Goal: Transaction & Acquisition: Purchase product/service

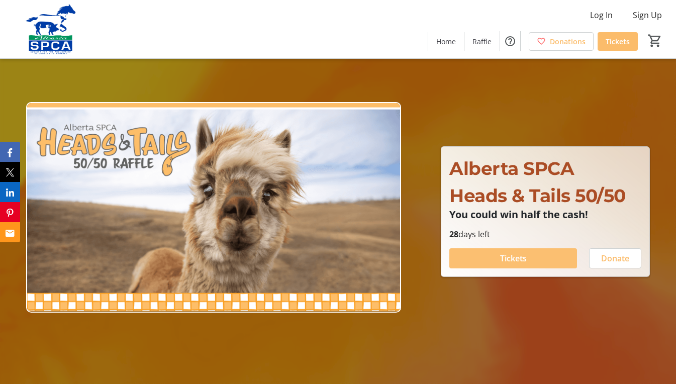
click at [488, 251] on span at bounding box center [513, 258] width 128 height 24
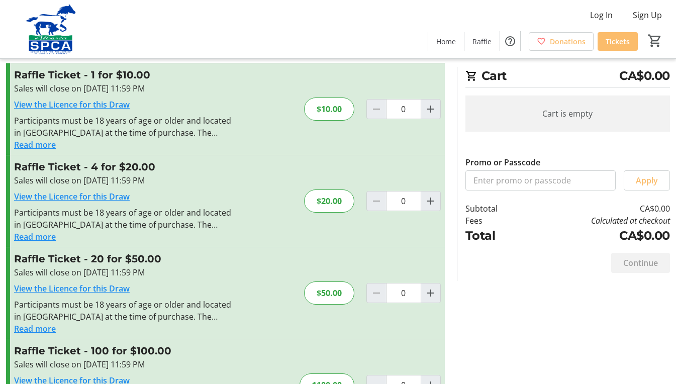
scroll to position [79, 0]
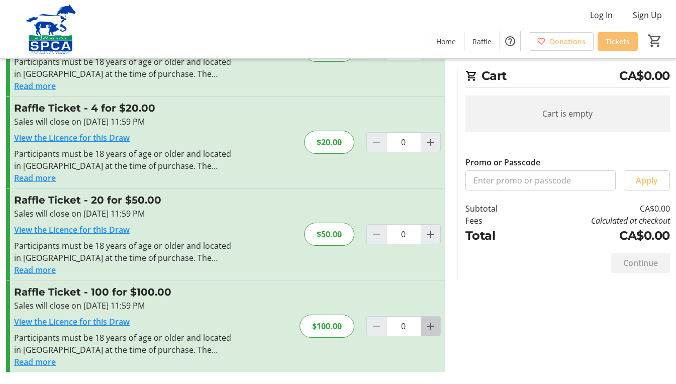
click at [435, 330] on mat-icon "Increment by one" at bounding box center [431, 326] width 12 height 12
type input "1"
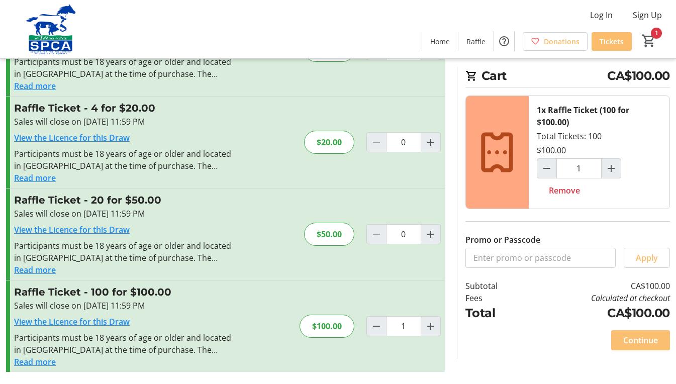
click at [630, 339] on span "Continue" at bounding box center [640, 340] width 35 height 12
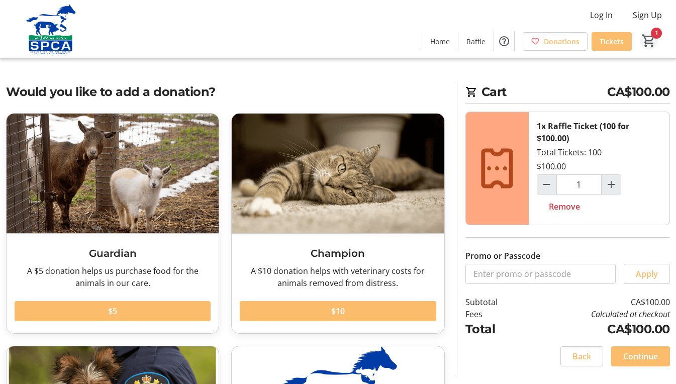
click at [655, 33] on mat-icon "1" at bounding box center [648, 40] width 15 height 15
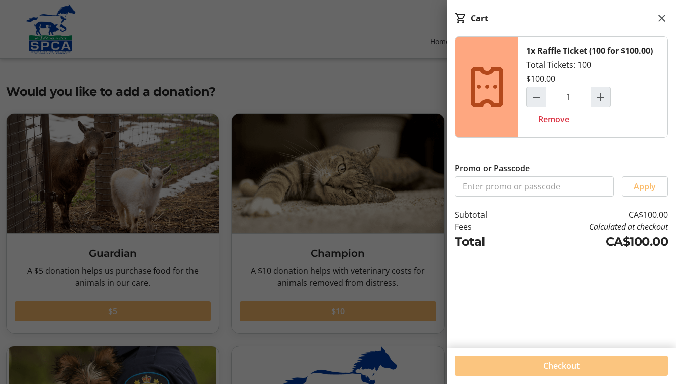
click at [577, 367] on span "Checkout" at bounding box center [561, 366] width 36 height 12
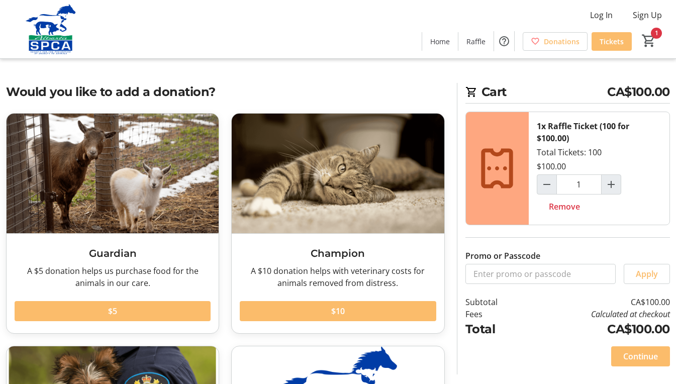
scroll to position [198, 0]
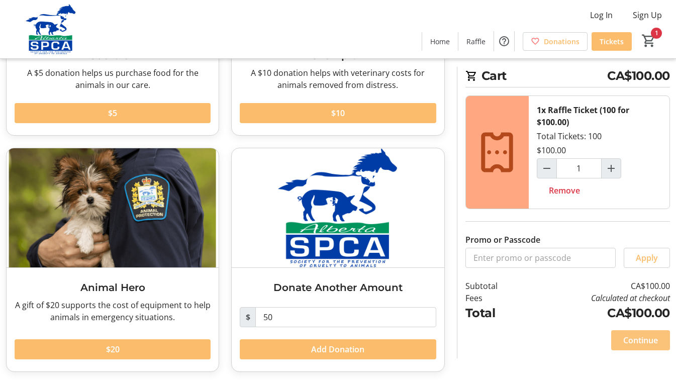
click at [624, 342] on span "Continue" at bounding box center [640, 340] width 35 height 12
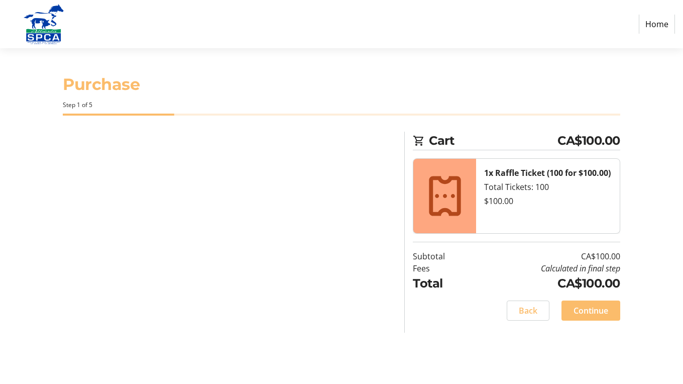
select select "CA"
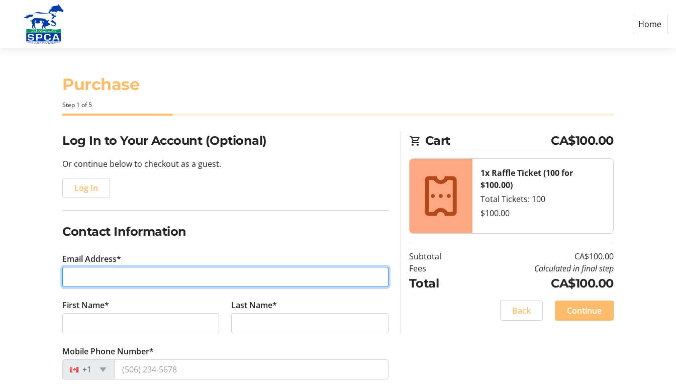
click at [187, 280] on input "Email Address*" at bounding box center [225, 277] width 326 height 20
type input "[EMAIL_ADDRESS][DOMAIN_NAME]"
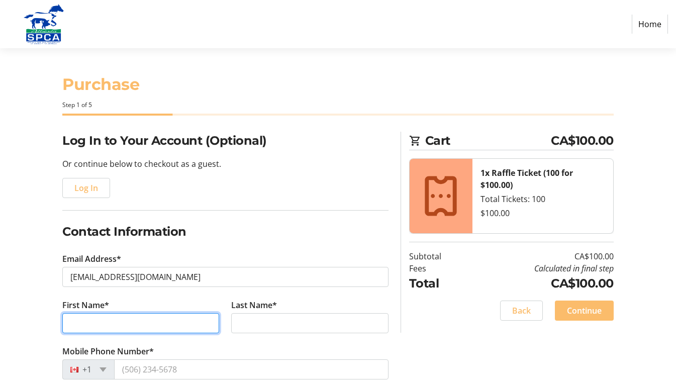
type input "[PERSON_NAME]"
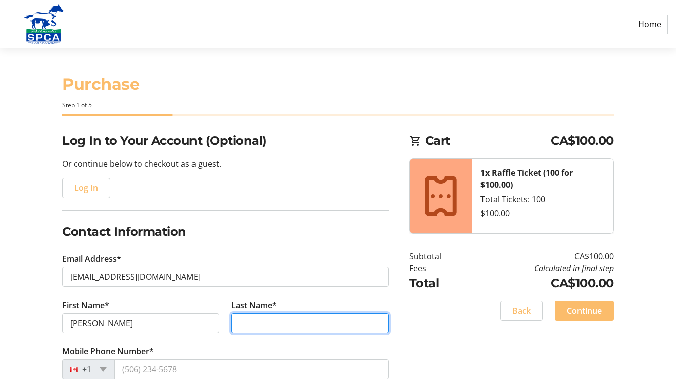
type input "zandbeek"
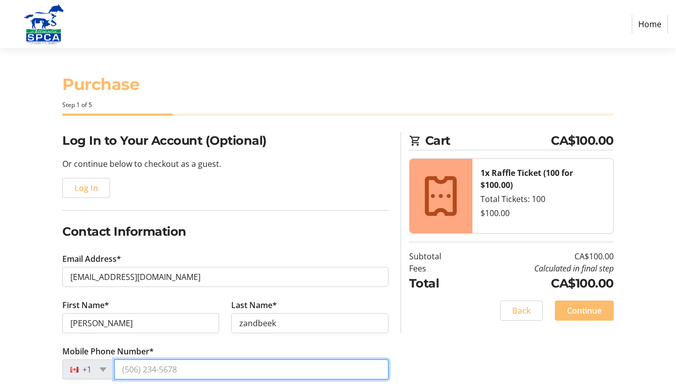
type input "[PHONE_NUMBER]"
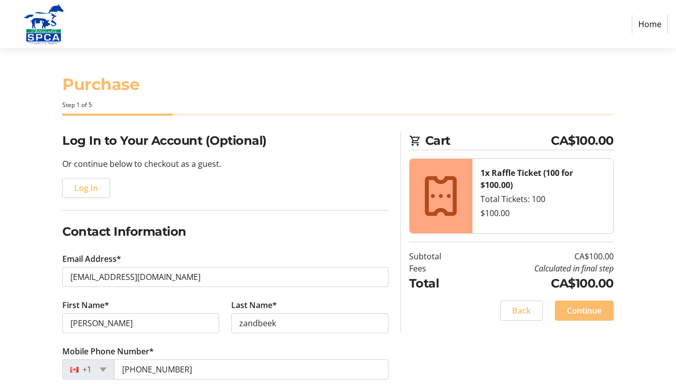
type input "20"
type input "st [PERSON_NAME]"
select select "AB"
type input "t8n 1b3"
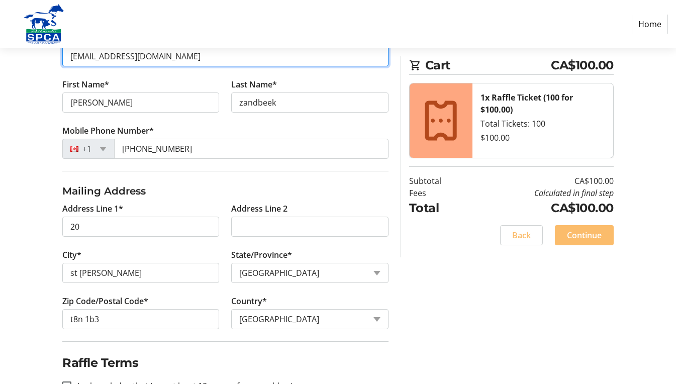
scroll to position [253, 0]
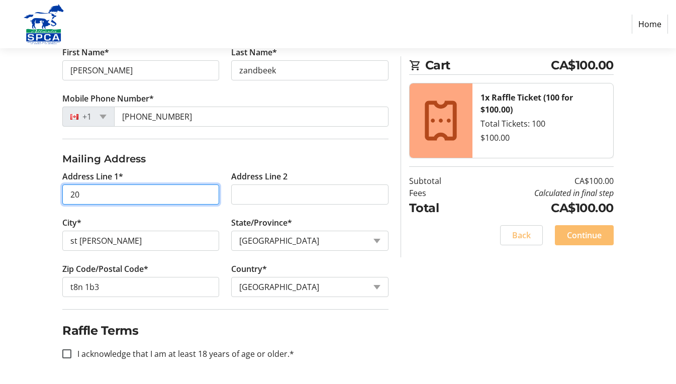
click at [114, 199] on input "20" at bounding box center [140, 194] width 157 height 20
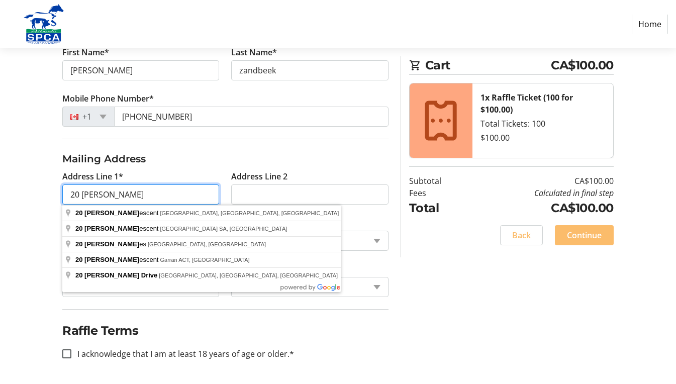
type input "20 [PERSON_NAME]"
click at [43, 227] on div "Log In to Your Account (Optional) Or continue below to checkout as a guest. Log…" at bounding box center [338, 131] width 676 height 505
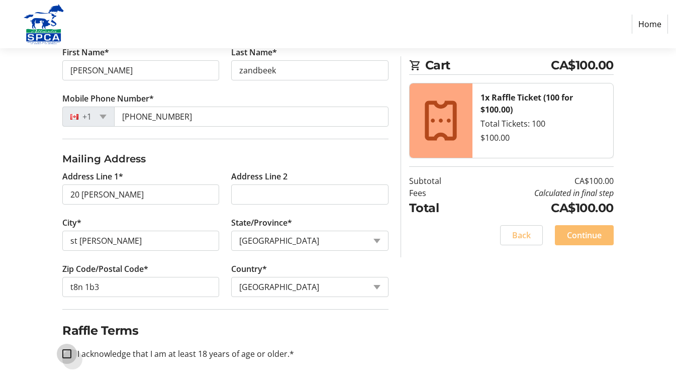
click at [64, 351] on input "I acknowledge that I am at least 18 years of age or older.*" at bounding box center [66, 353] width 9 height 9
checkbox input "true"
click at [575, 233] on span "Continue" at bounding box center [584, 235] width 35 height 12
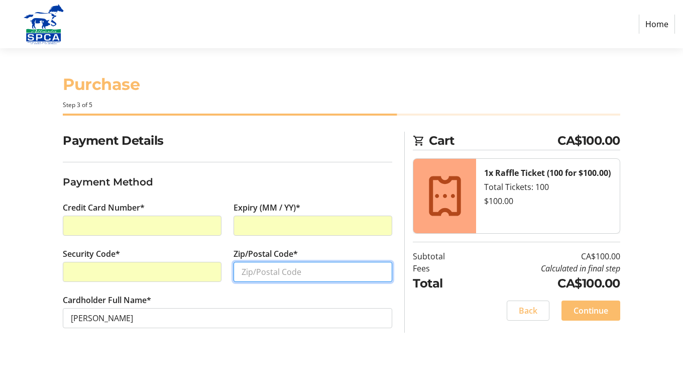
click at [287, 273] on input "Zip/Postal Code*" at bounding box center [313, 272] width 159 height 20
type input "t8n1b3"
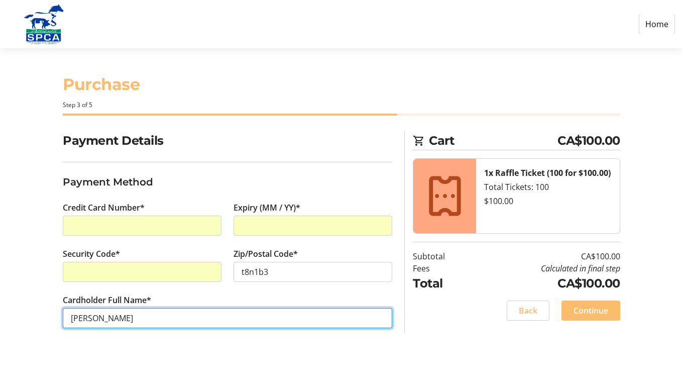
click at [87, 317] on input "[PERSON_NAME]" at bounding box center [228, 318] width 330 height 20
type input "[PERSON_NAME]"
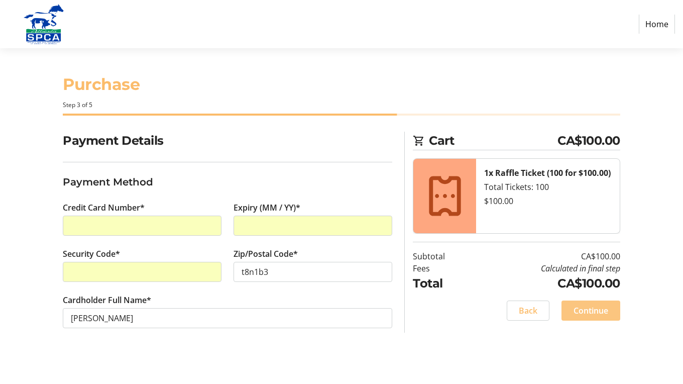
click at [585, 311] on span "Continue" at bounding box center [591, 311] width 35 height 12
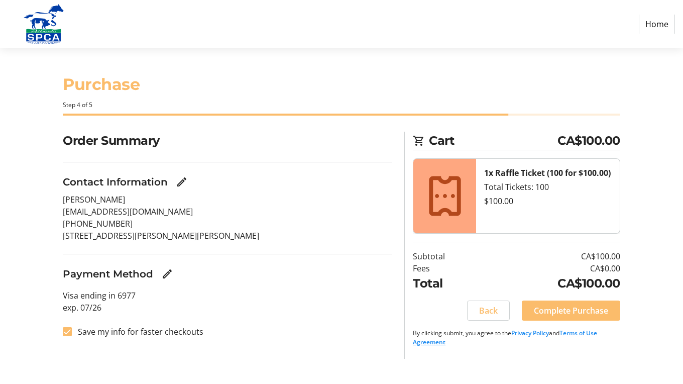
click at [683, 368] on html "Home Purchase Step 4 of 5 Cart CA$100.00 1x Raffle Ticket (100 for $100.00) Tot…" at bounding box center [341, 192] width 683 height 384
click at [543, 306] on span "Complete Purchase" at bounding box center [571, 311] width 74 height 12
